Goal: Transaction & Acquisition: Subscribe to service/newsletter

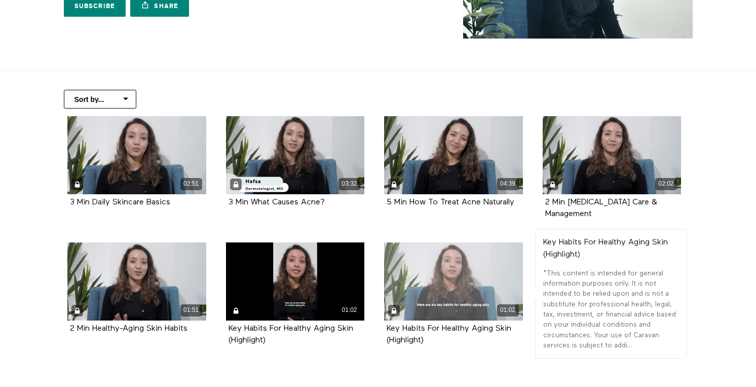
click at [437, 264] on div "01:02" at bounding box center [453, 281] width 139 height 78
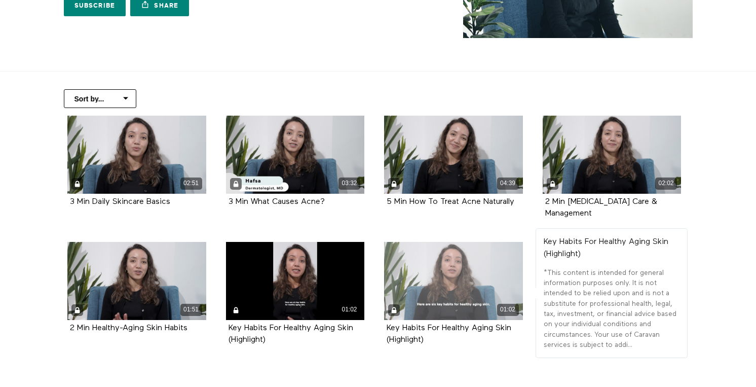
scroll to position [145, 0]
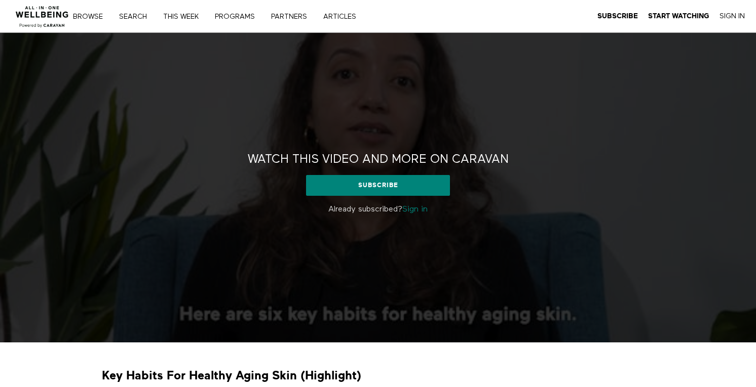
drag, startPoint x: 421, startPoint y: 212, endPoint x: 406, endPoint y: 215, distance: 15.0
click at [421, 212] on link "Sign in" at bounding box center [414, 209] width 25 height 8
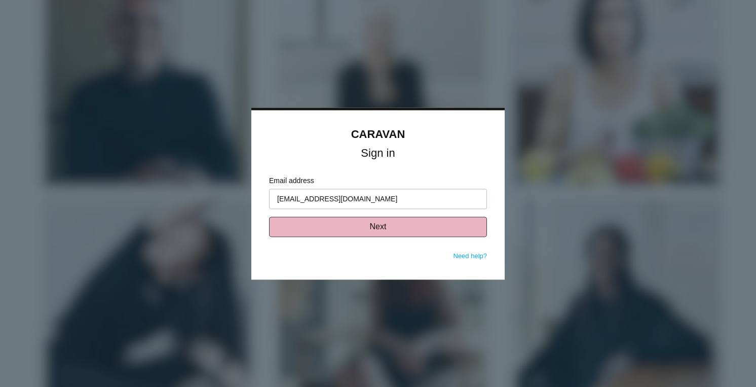
type input "ngovan@zetaglobal.com"
click at [328, 223] on button "Next" at bounding box center [378, 226] width 218 height 20
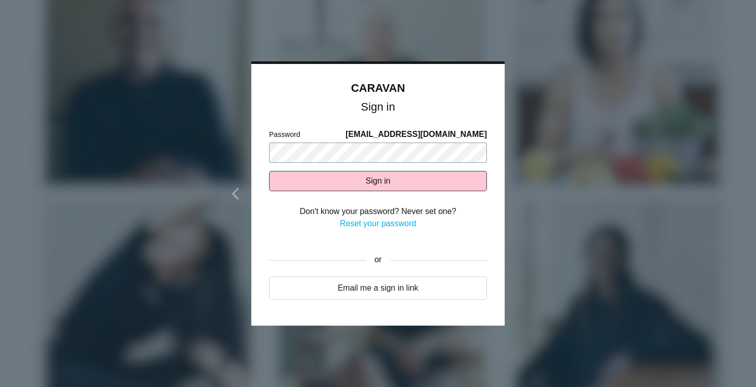
click at [269, 171] on button "Sign in" at bounding box center [378, 181] width 218 height 20
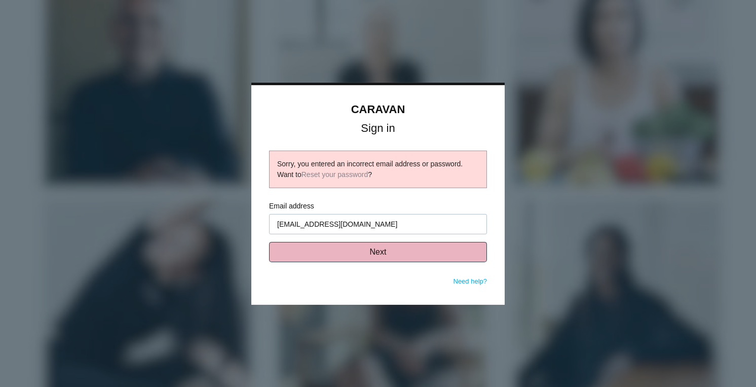
click at [362, 253] on button "Next" at bounding box center [378, 252] width 218 height 20
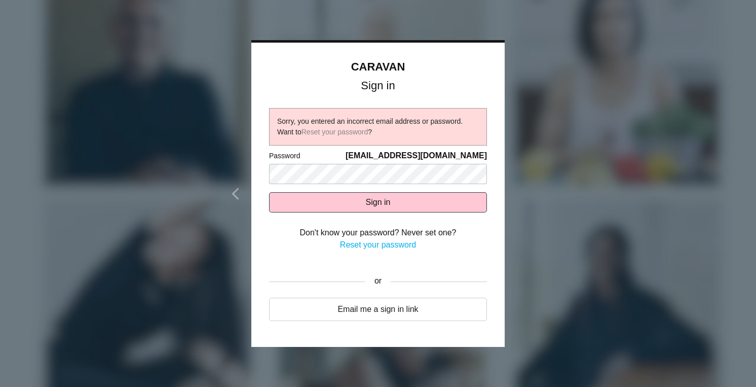
click at [370, 246] on link "Reset your password" at bounding box center [378, 244] width 76 height 9
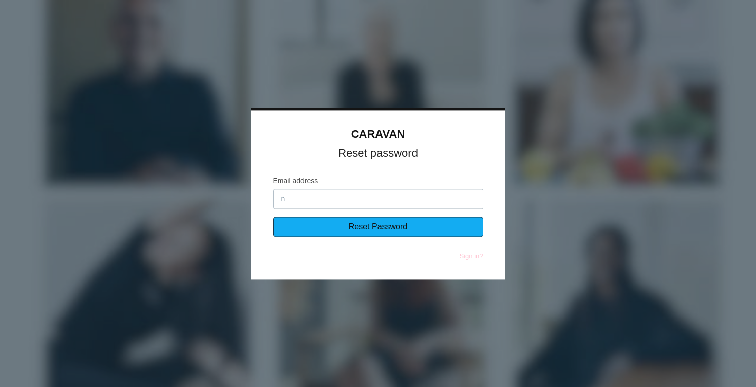
type input "[EMAIL_ADDRESS][DOMAIN_NAME]"
click at [331, 228] on input "Reset Password" at bounding box center [378, 226] width 210 height 20
type input "Sending..."
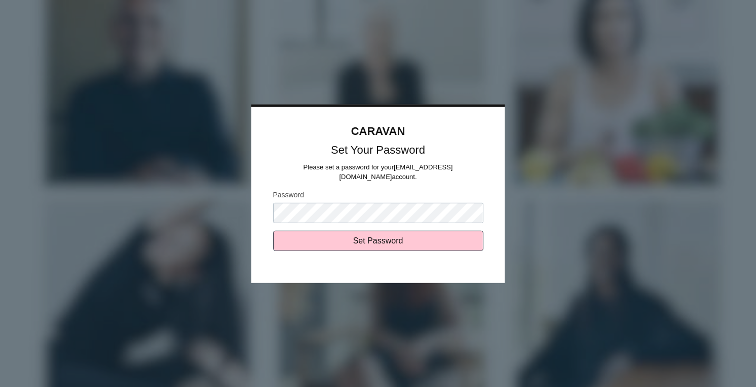
click at [273, 231] on input "Set Password" at bounding box center [378, 241] width 210 height 20
type input "Sending..."
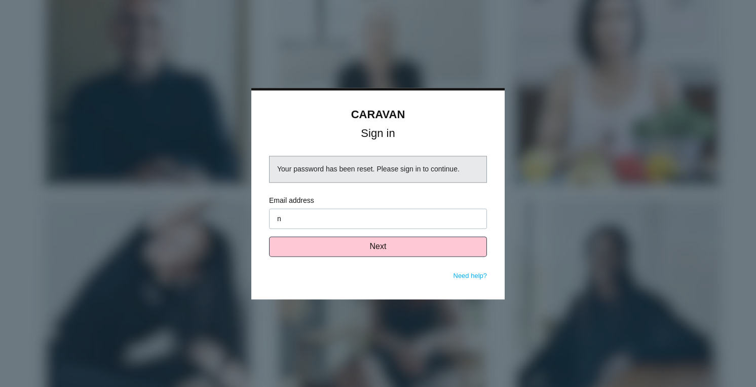
type input "[EMAIL_ADDRESS][DOMAIN_NAME]"
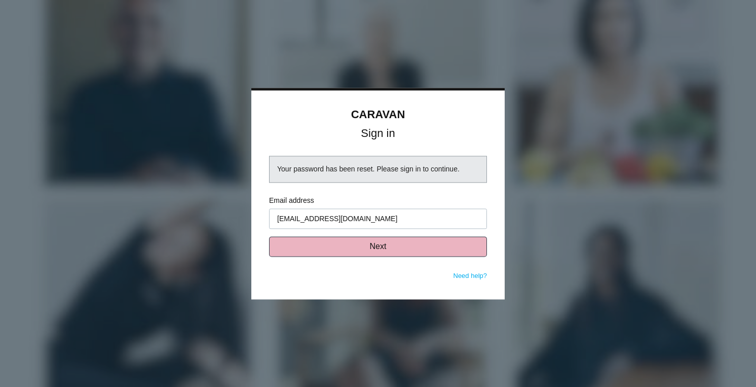
click at [358, 248] on button "Next" at bounding box center [378, 246] width 218 height 20
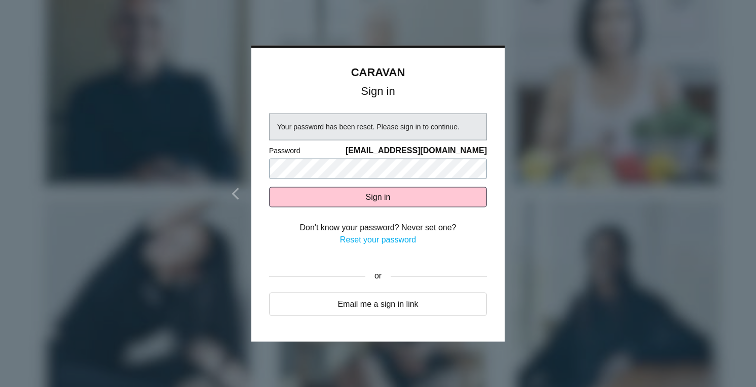
click at [269, 187] on button "Sign in" at bounding box center [378, 197] width 218 height 20
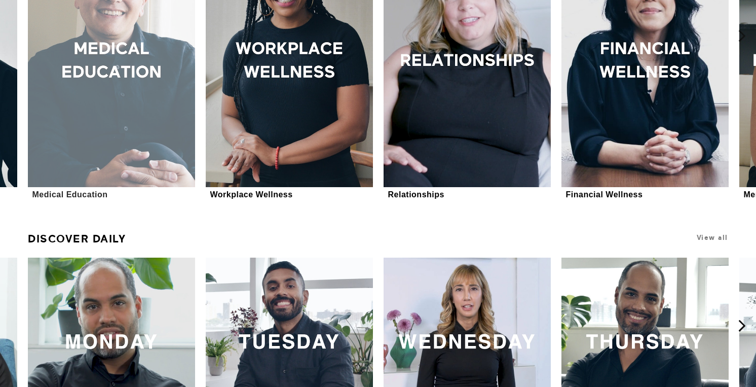
scroll to position [603, 0]
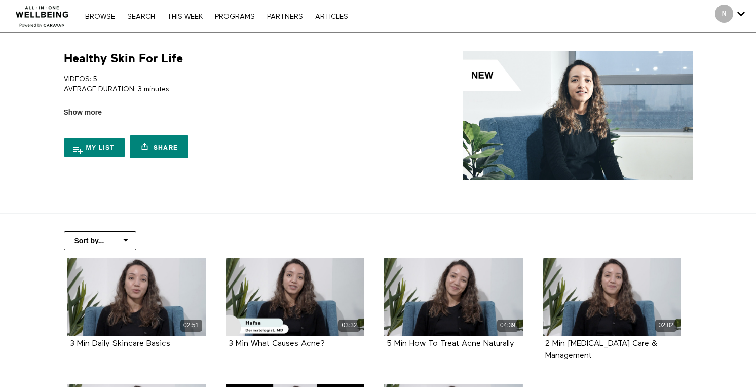
scroll to position [188, 0]
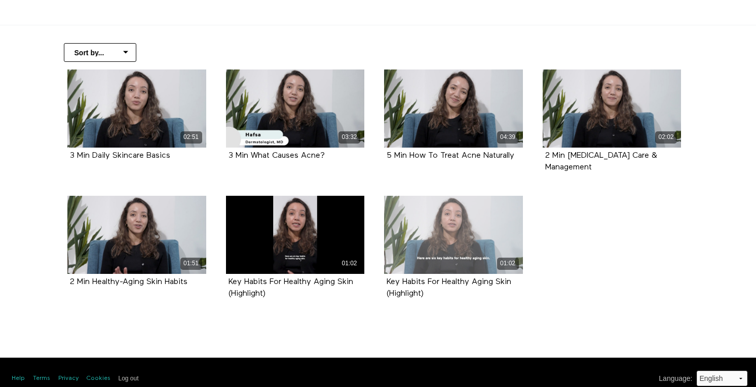
click at [423, 242] on div "01:02" at bounding box center [453, 235] width 139 height 78
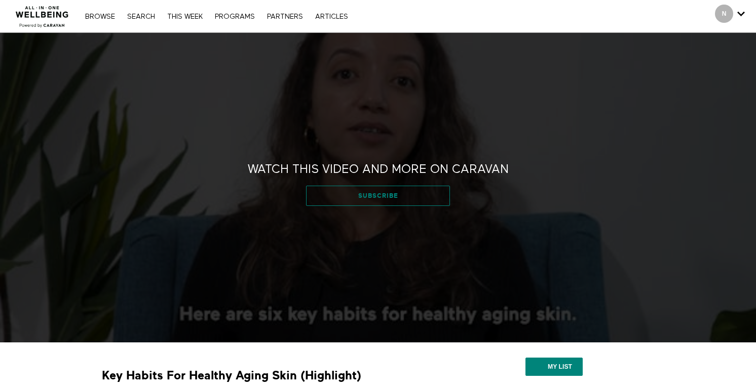
click at [357, 198] on link "Subscribe" at bounding box center [377, 195] width 143 height 20
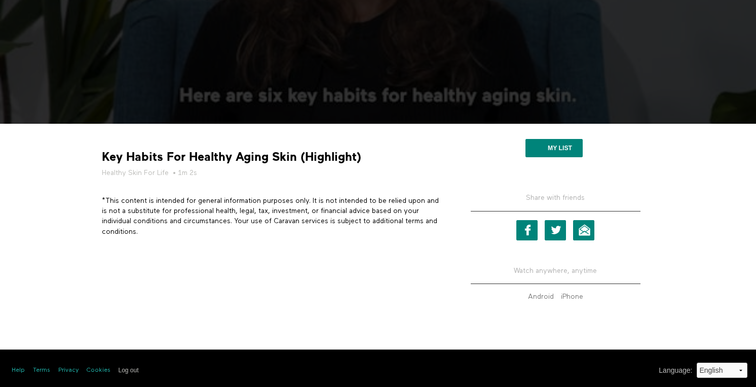
scroll to position [222, 0]
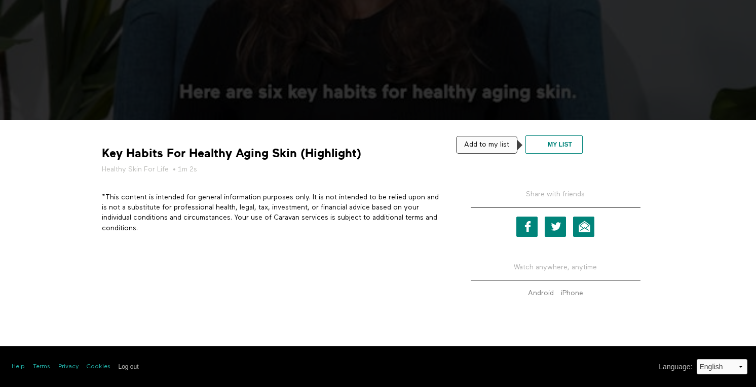
click at [543, 147] on button "My list" at bounding box center [554, 144] width 57 height 18
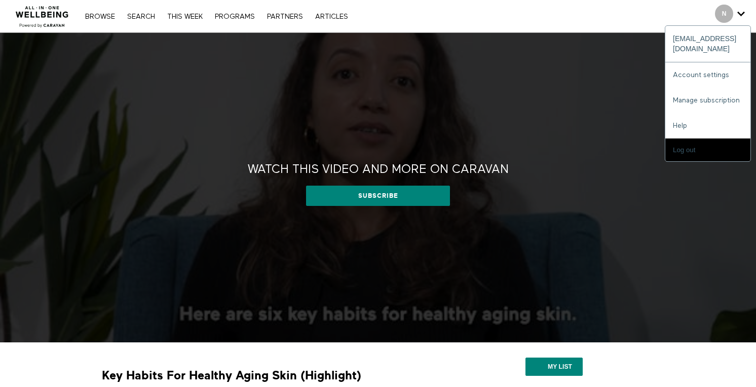
click at [742, 9] on icon "Secondary" at bounding box center [741, 13] width 8 height 15
drag, startPoint x: 686, startPoint y: 143, endPoint x: 675, endPoint y: 141, distance: 10.8
click at [685, 143] on input "Log out" at bounding box center [707, 149] width 85 height 23
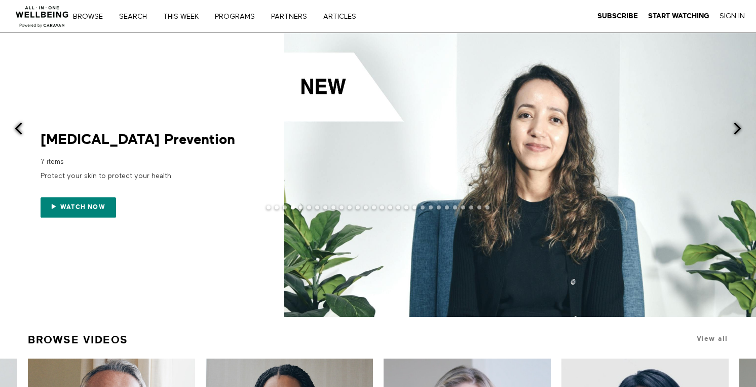
click at [69, 207] on div at bounding box center [378, 215] width 756 height 20
click at [88, 208] on div at bounding box center [378, 215] width 756 height 20
click at [95, 210] on div at bounding box center [378, 215] width 756 height 20
drag, startPoint x: 742, startPoint y: 129, endPoint x: 703, endPoint y: 141, distance: 40.9
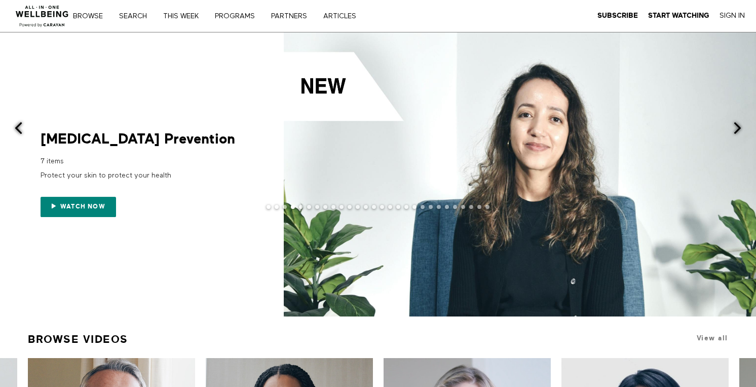
click at [741, 130] on span at bounding box center [737, 128] width 13 height 13
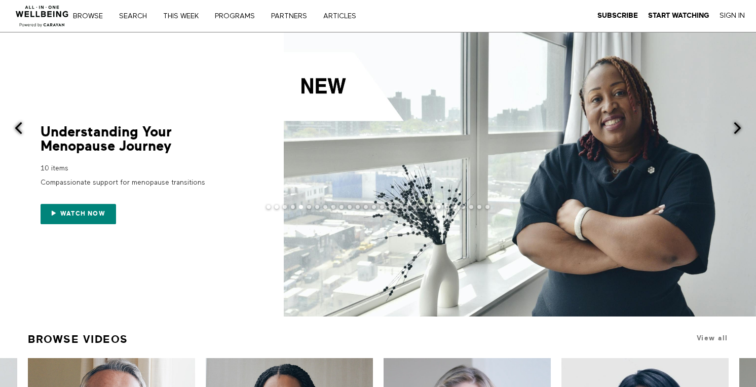
drag, startPoint x: 19, startPoint y: 125, endPoint x: 36, endPoint y: 125, distance: 16.7
click at [19, 125] on span at bounding box center [18, 128] width 13 height 13
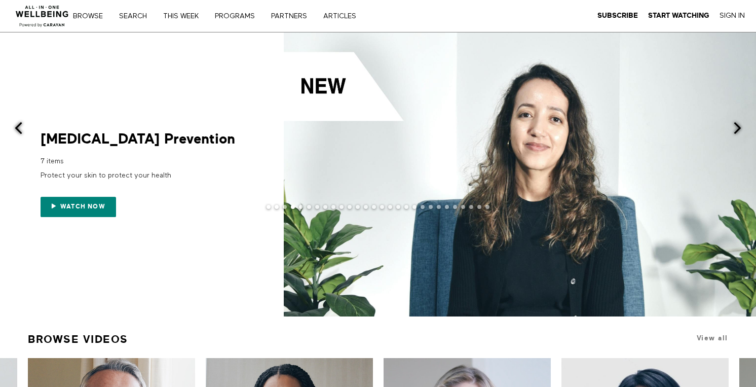
click at [54, 207] on div at bounding box center [378, 215] width 756 height 20
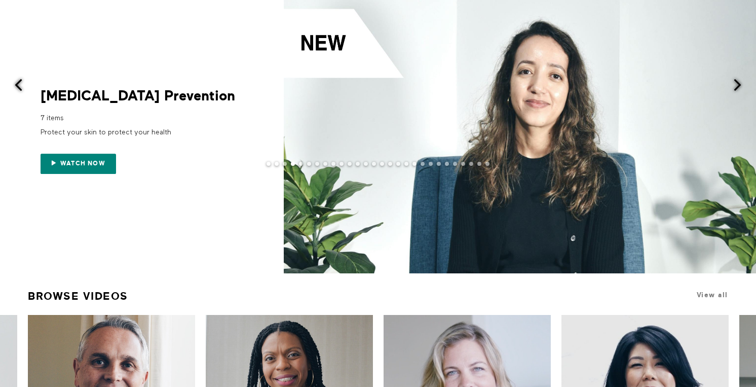
scroll to position [38, 0]
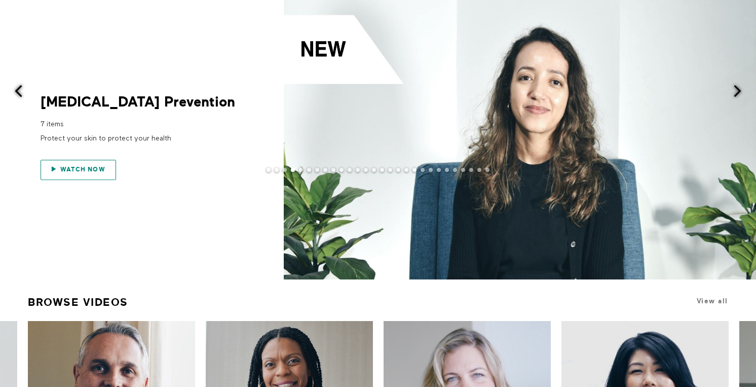
drag, startPoint x: 54, startPoint y: 158, endPoint x: 56, endPoint y: 164, distance: 6.3
click at [55, 163] on div "Watch now" at bounding box center [142, 163] width 203 height 32
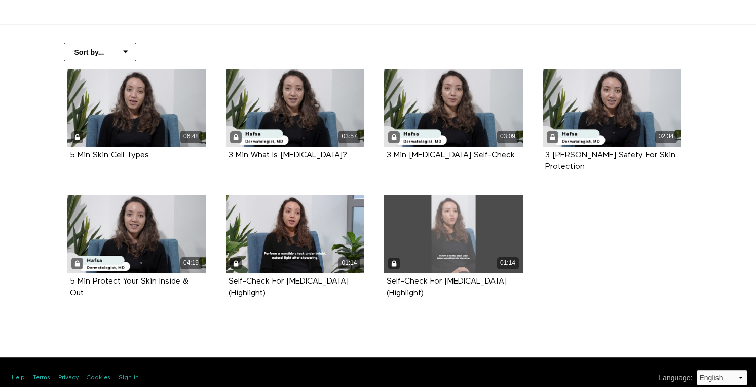
scroll to position [190, 0]
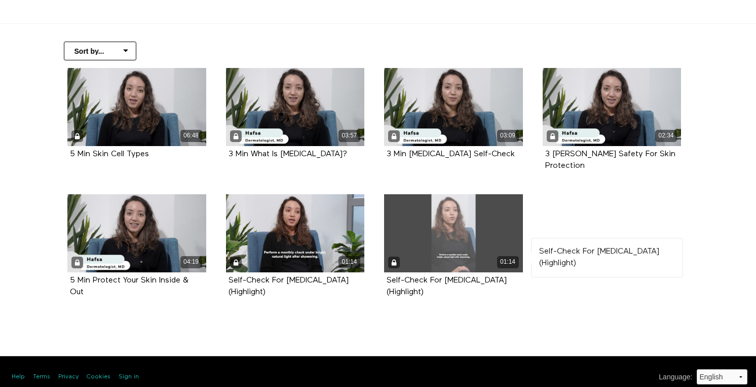
click at [430, 234] on div "01:14" at bounding box center [453, 233] width 139 height 78
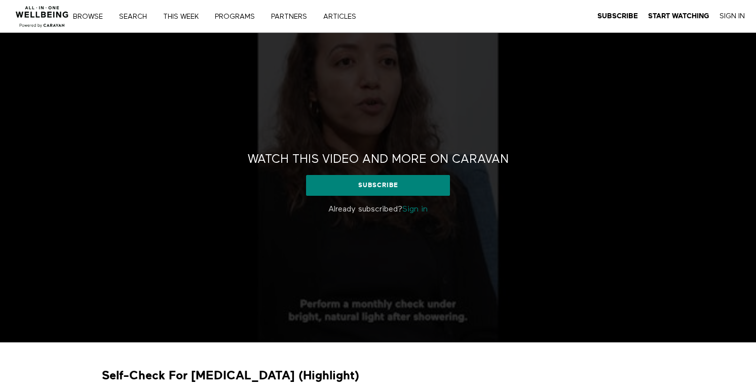
click at [419, 210] on link "Sign in" at bounding box center [414, 209] width 25 height 8
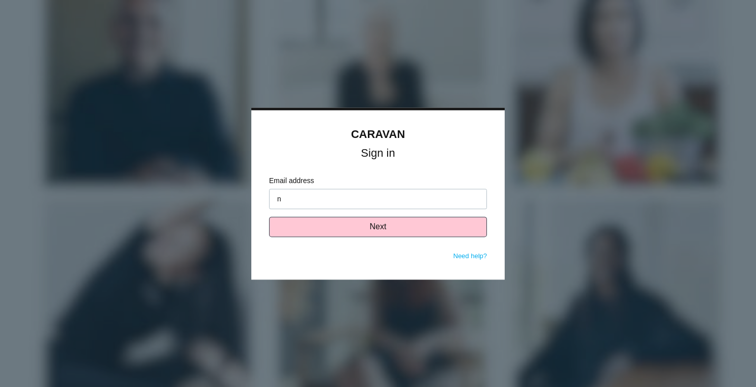
type input "[EMAIL_ADDRESS][DOMAIN_NAME]"
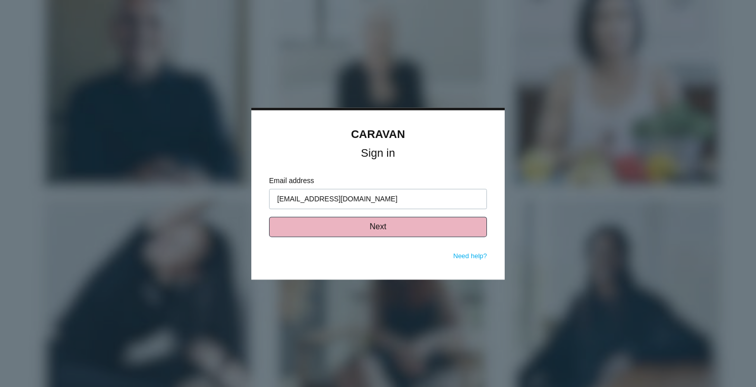
click at [331, 226] on button "Next" at bounding box center [378, 226] width 218 height 20
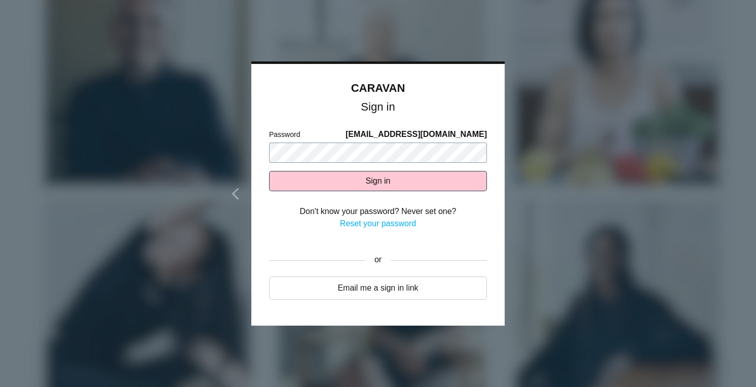
click at [269, 171] on button "Sign in" at bounding box center [378, 181] width 218 height 20
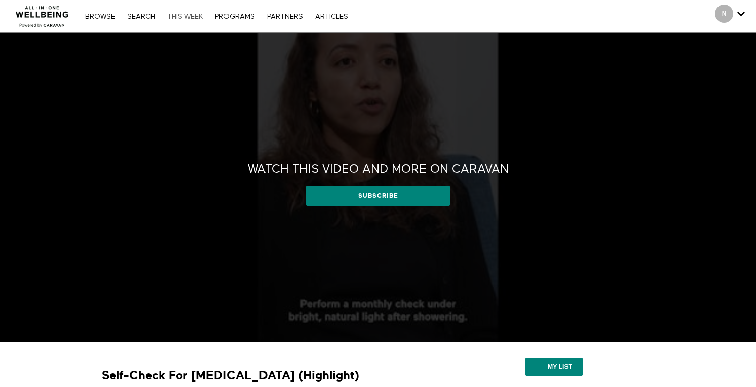
click at [186, 18] on link "THIS WEEK" at bounding box center [185, 16] width 46 height 7
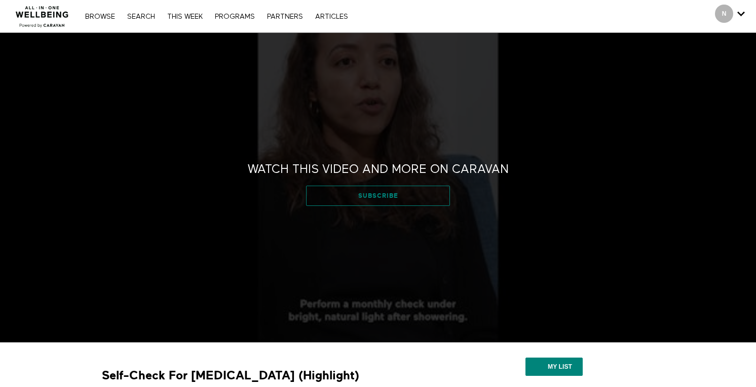
click at [378, 195] on link "Subscribe" at bounding box center [377, 195] width 143 height 20
